Goal: Task Accomplishment & Management: Use online tool/utility

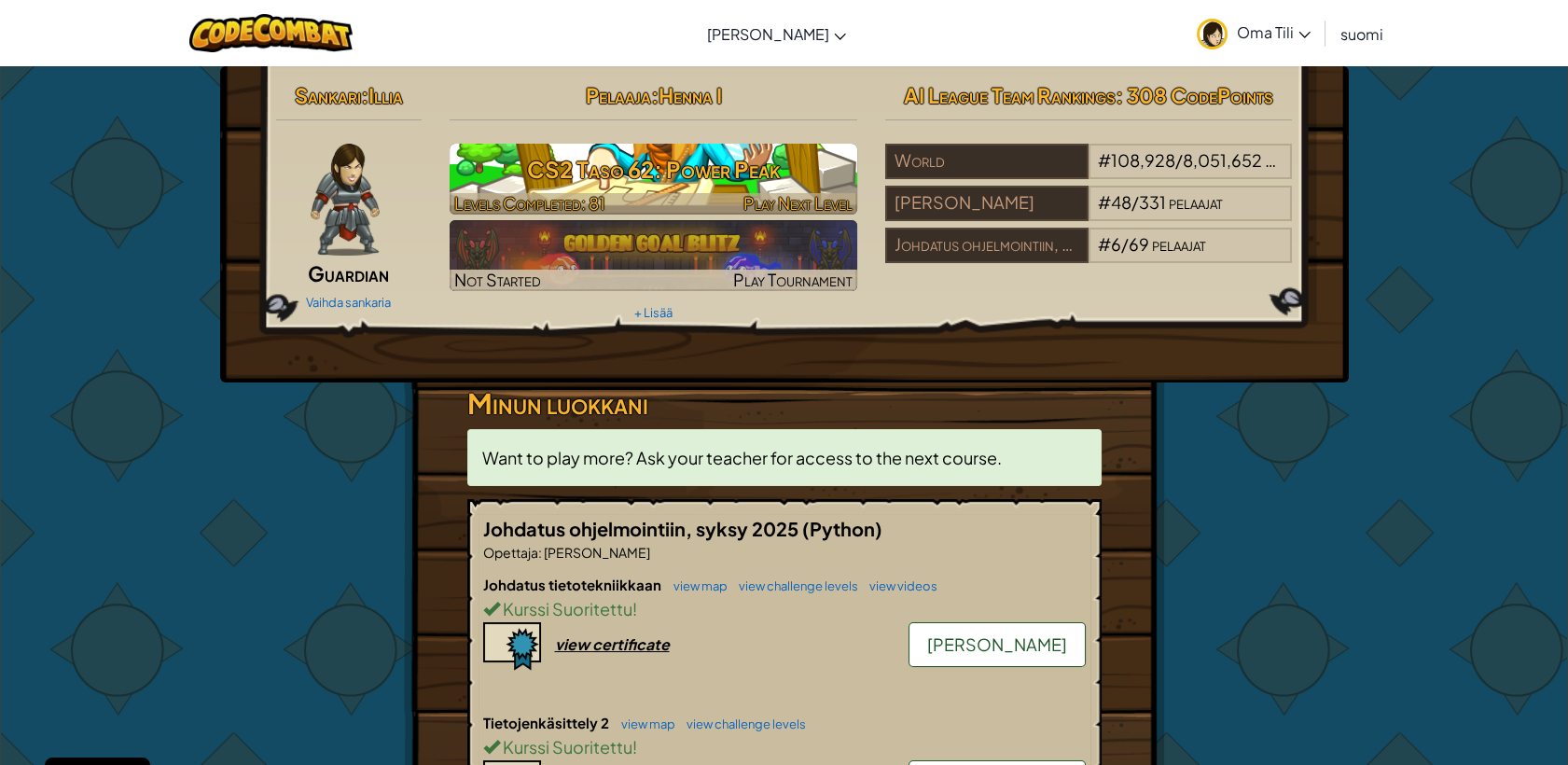
click at [696, 171] on h3 "CS2 Taso 62: Power Peak" at bounding box center [653, 169] width 408 height 42
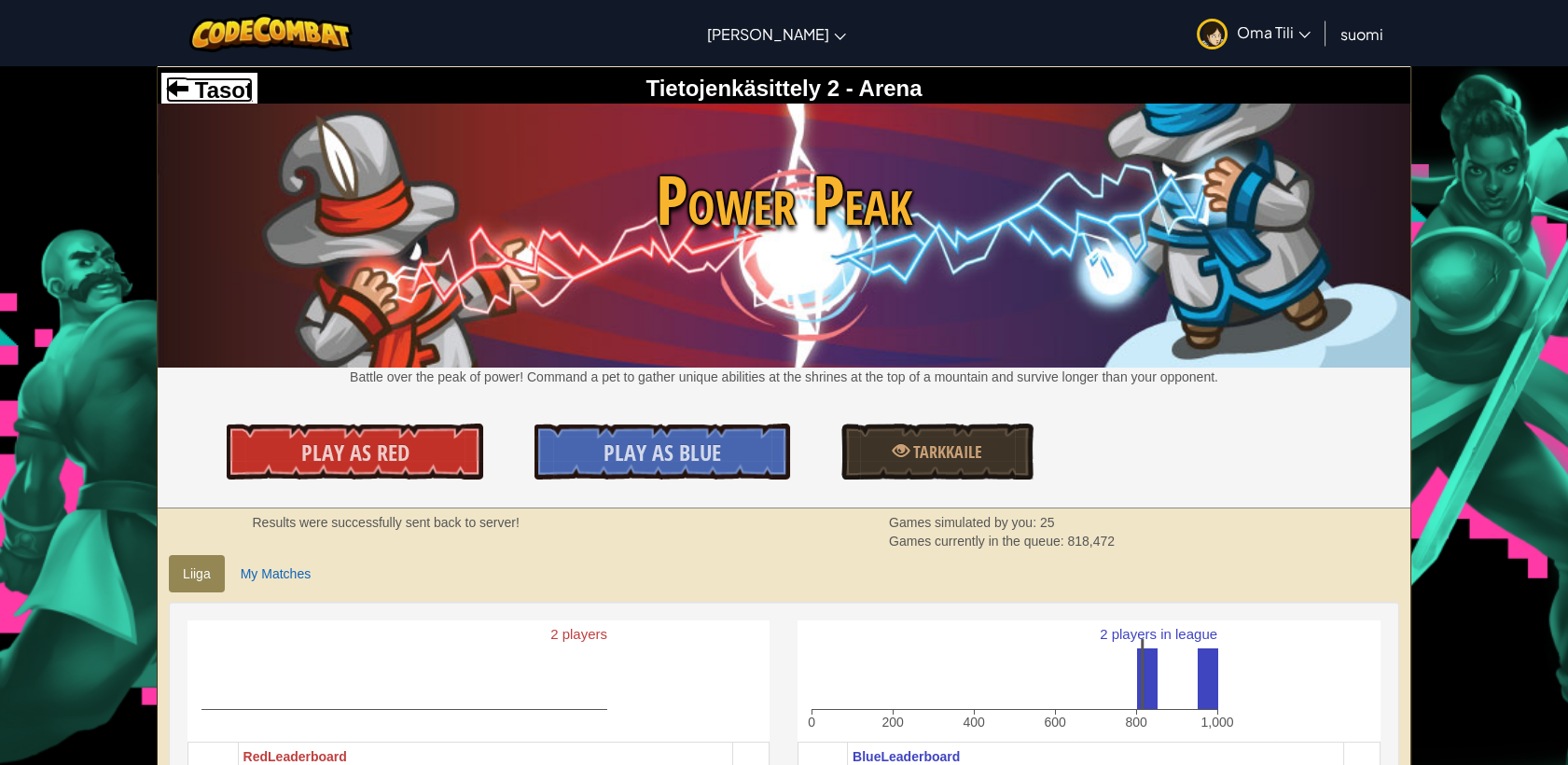
click at [214, 94] on span "Tasot" at bounding box center [221, 90] width 64 height 26
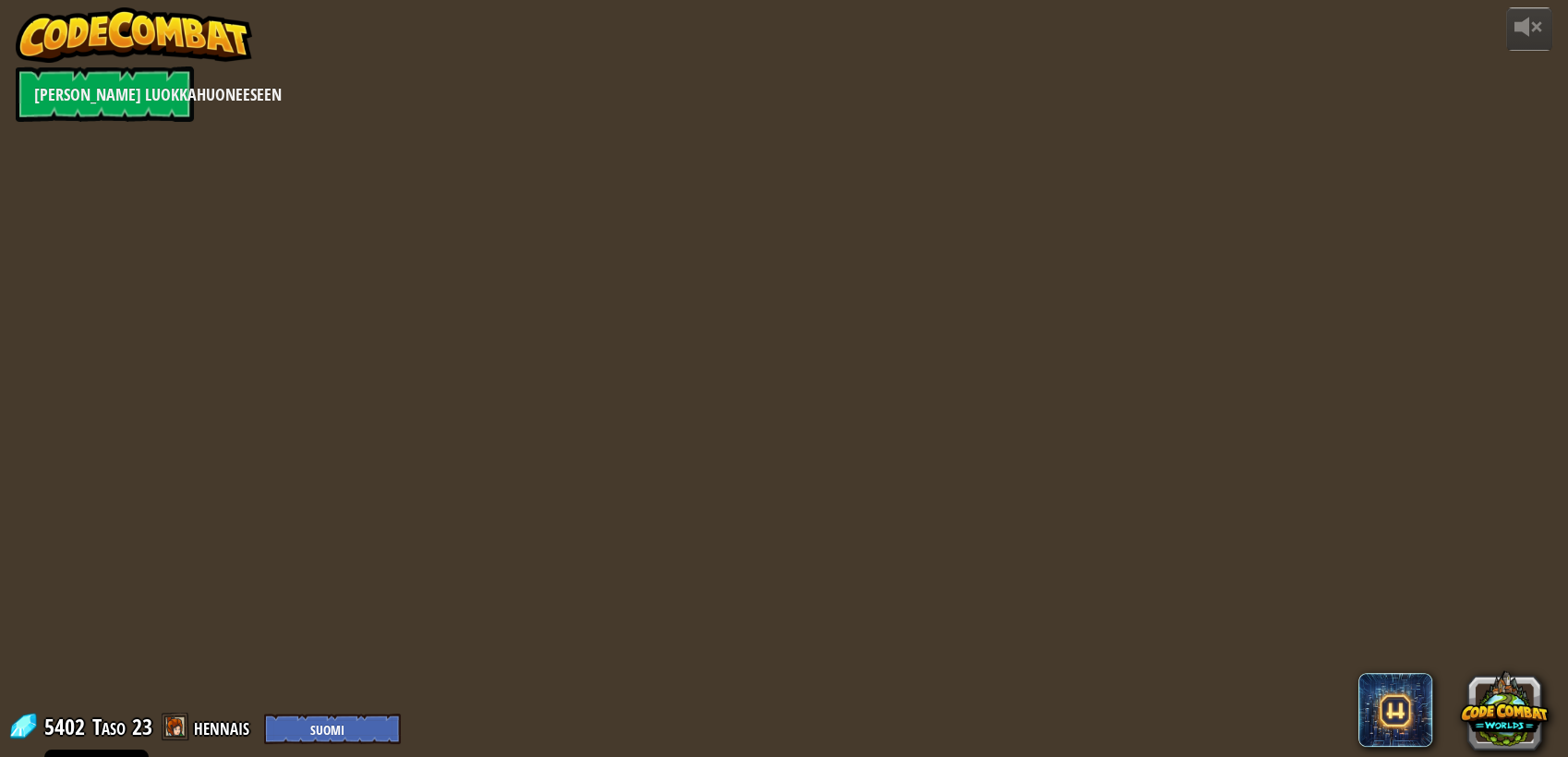
select select "fi"
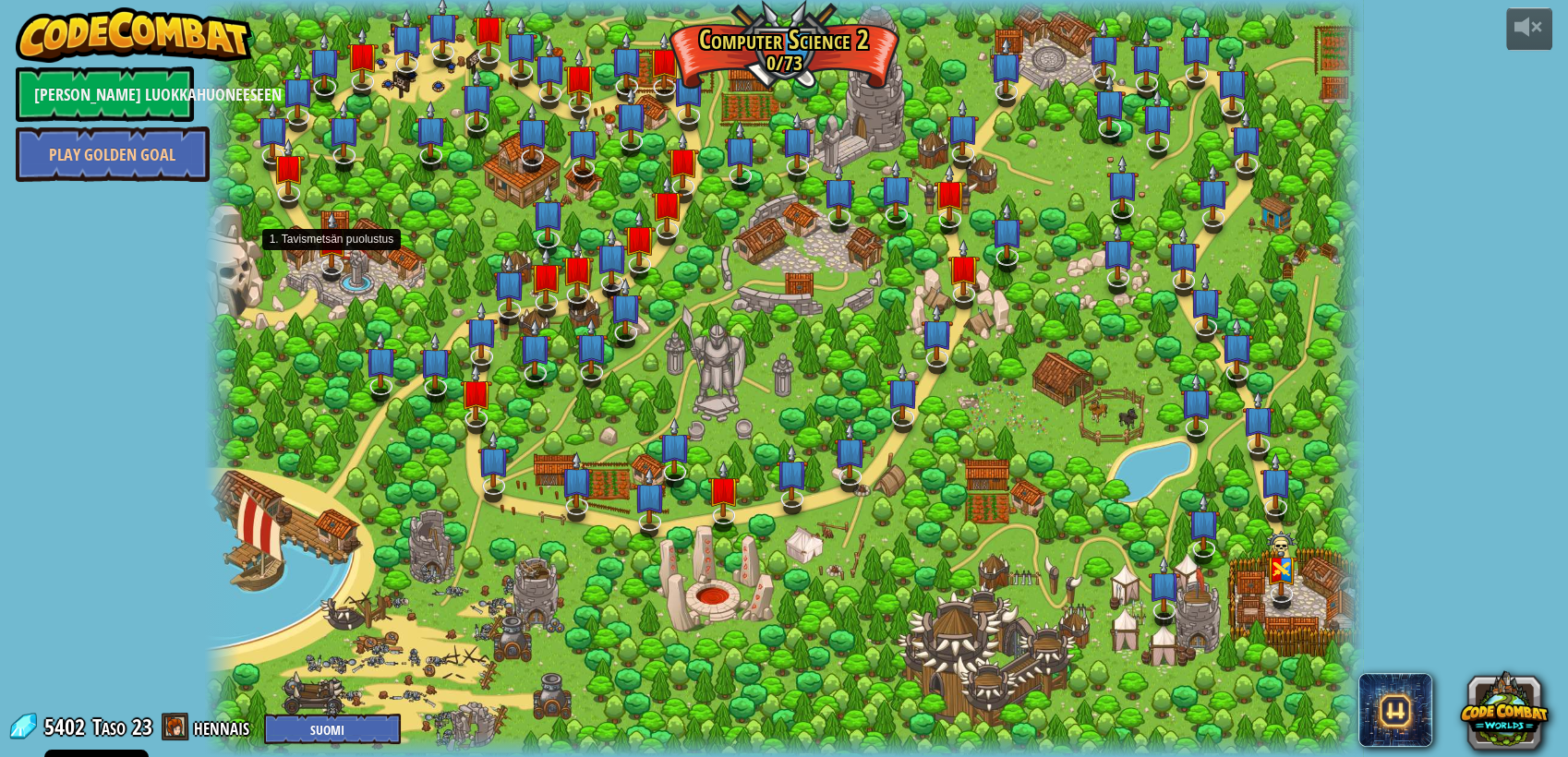
select select "fi"
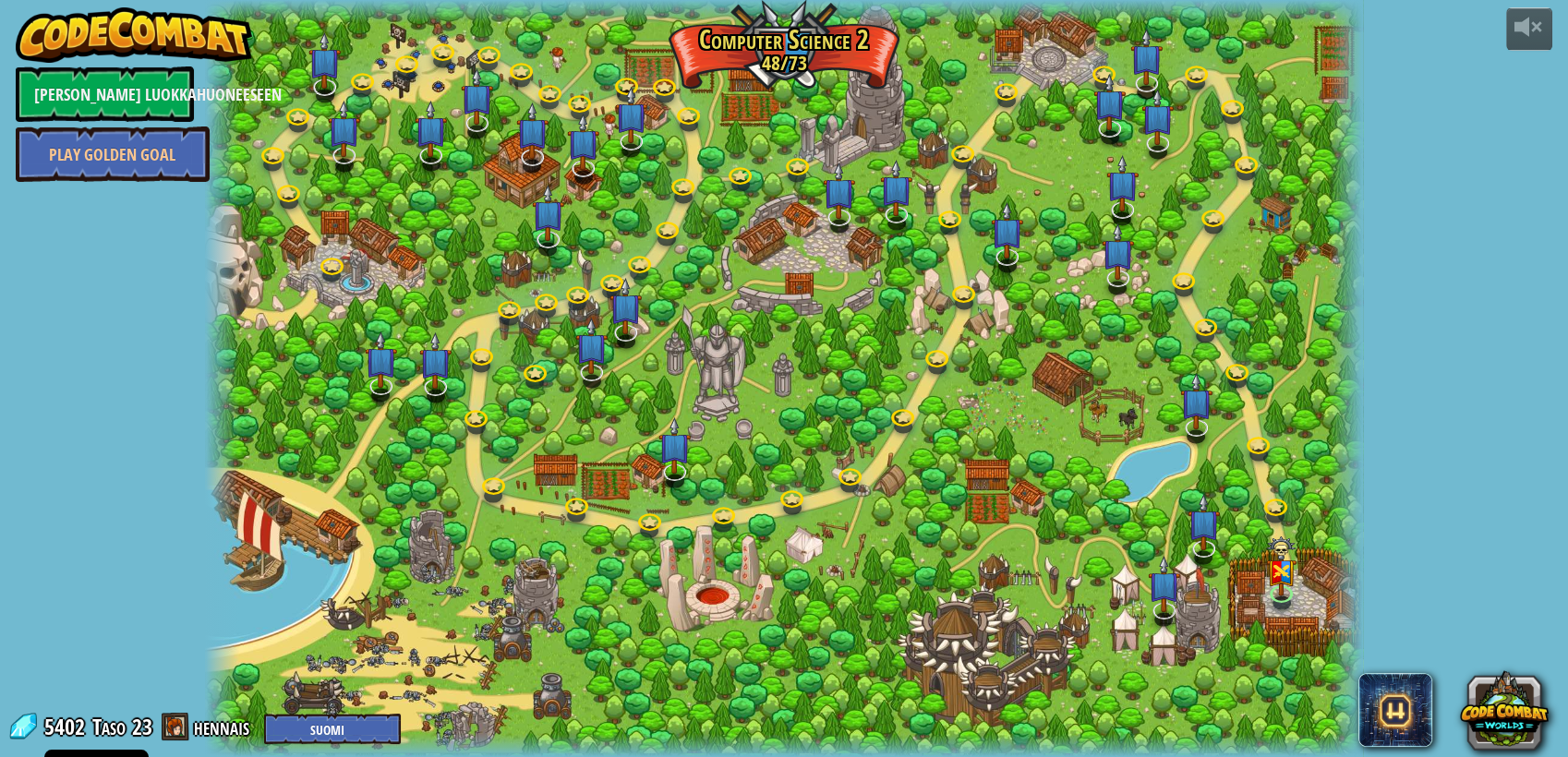
select select "fi"
